Goal: Find specific page/section: Find specific page/section

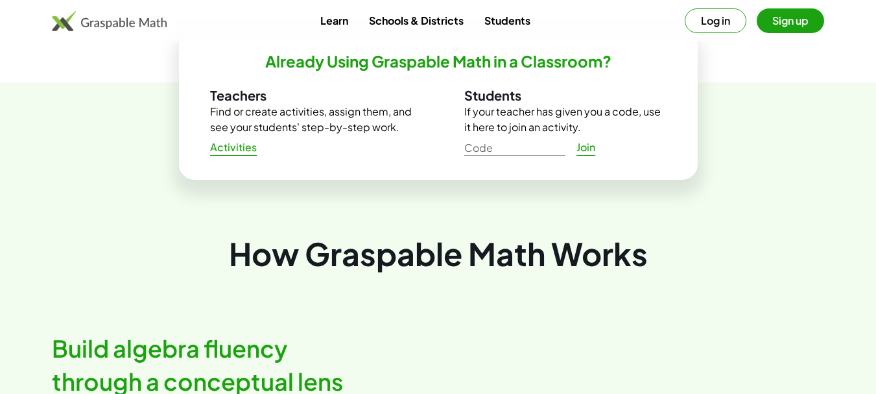
scroll to position [454, 0]
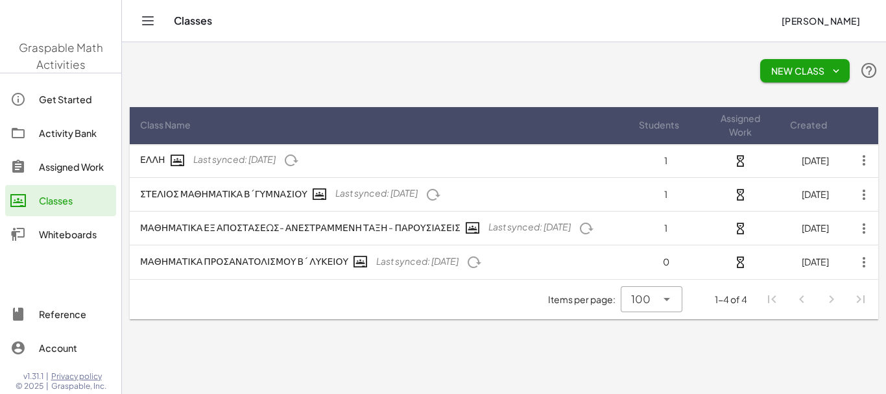
click at [234, 144] on div at bounding box center [504, 144] width 748 height 1
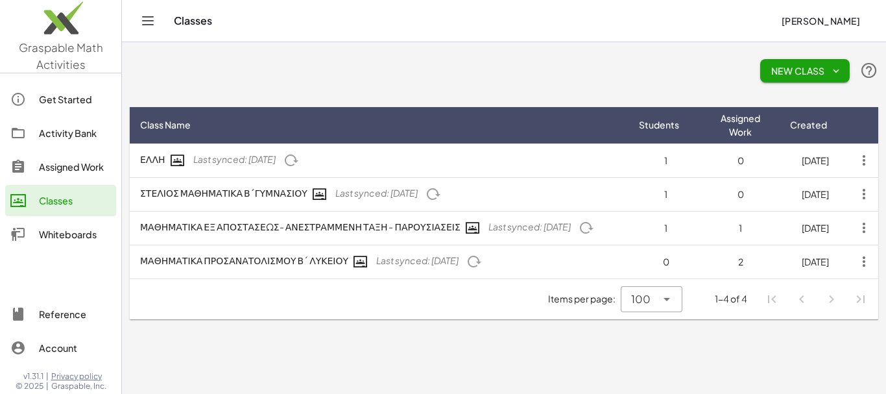
click at [69, 130] on div "Activity Bank" at bounding box center [75, 133] width 72 height 16
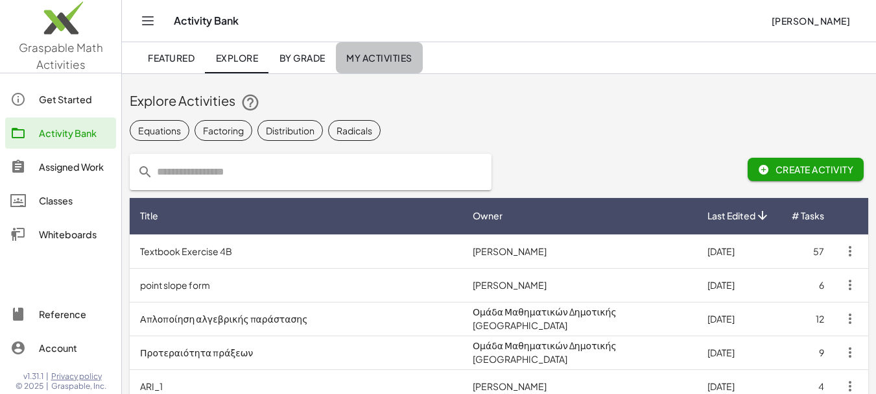
click at [377, 57] on span "My Activities" at bounding box center [379, 58] width 66 height 12
